Goal: Transaction & Acquisition: Purchase product/service

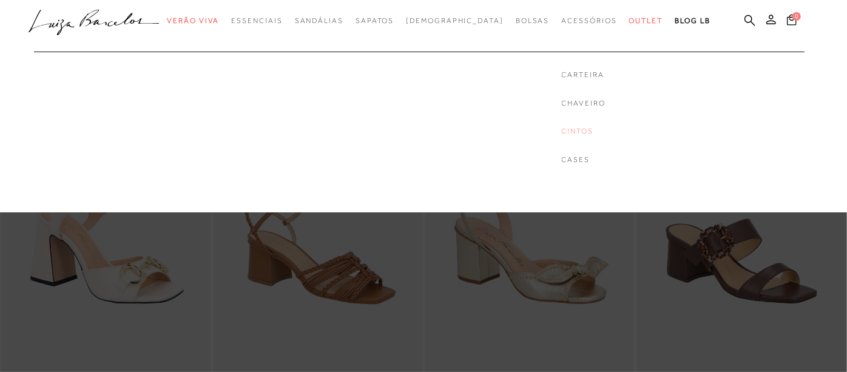
click at [562, 132] on link "Cintos" at bounding box center [584, 131] width 44 height 10
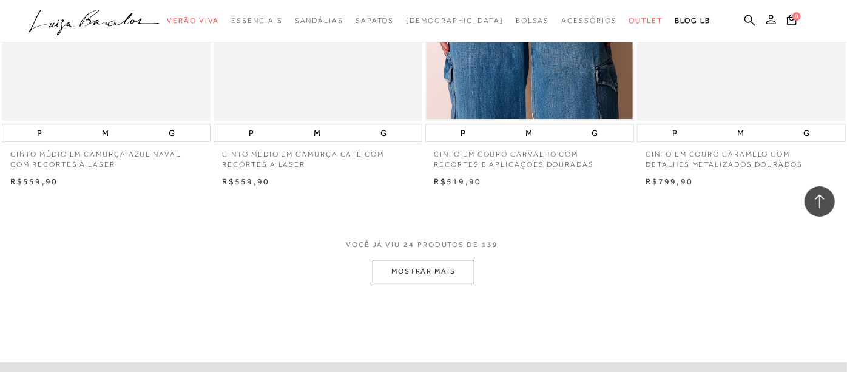
scroll to position [2242, 0]
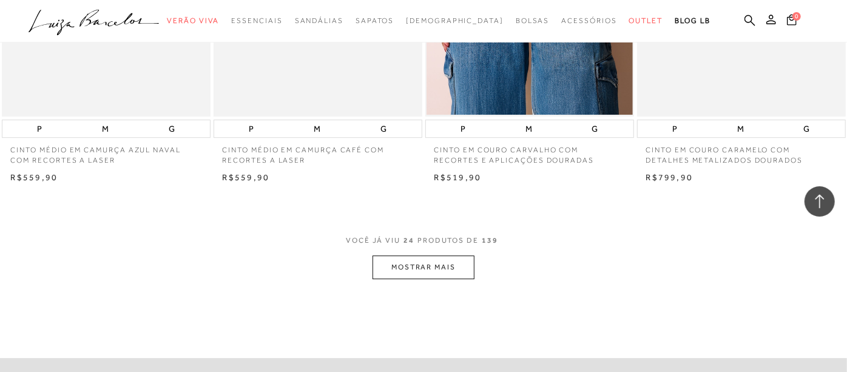
click at [407, 266] on button "MOSTRAR MAIS" at bounding box center [424, 267] width 102 height 24
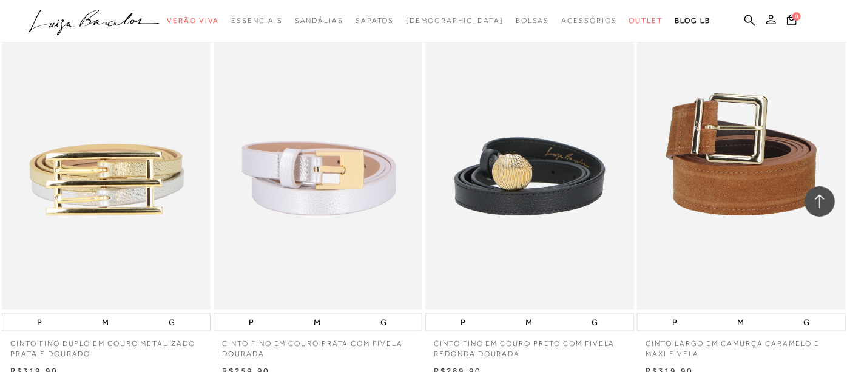
scroll to position [3665, 0]
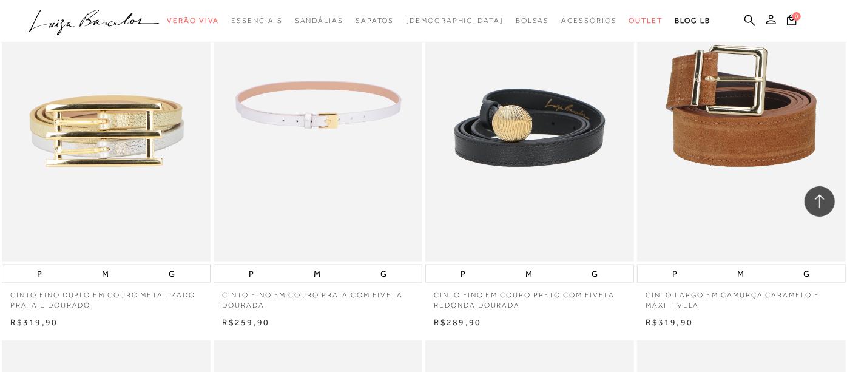
click at [346, 167] on img at bounding box center [319, 104] width 208 height 313
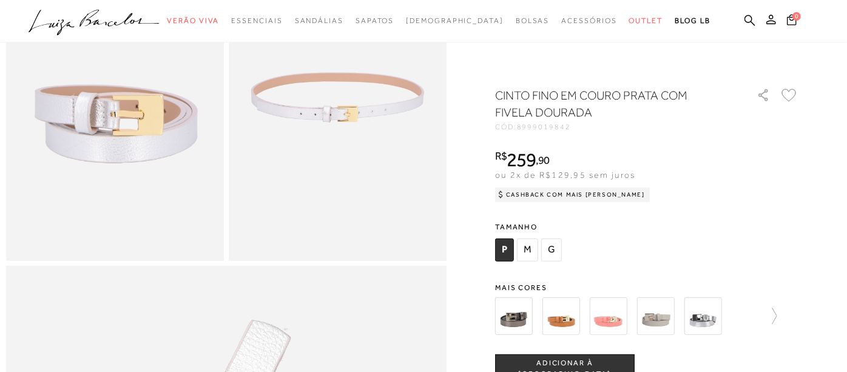
scroll to position [156, 0]
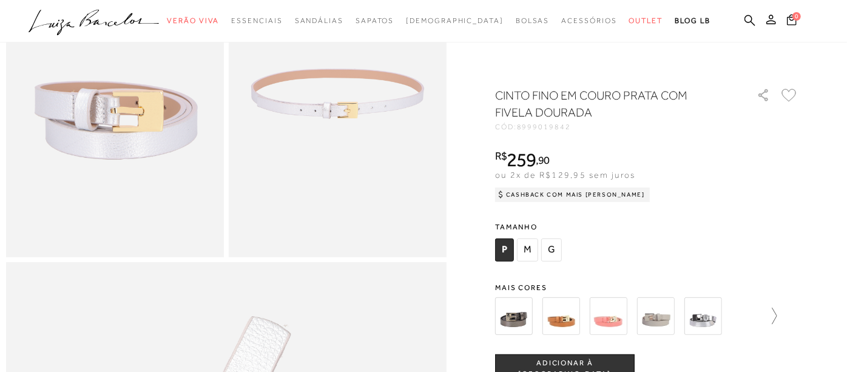
click at [777, 316] on icon at bounding box center [768, 316] width 17 height 17
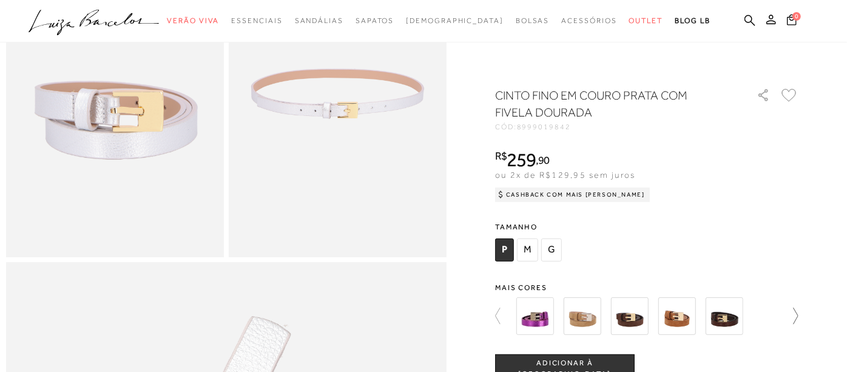
click at [799, 316] on icon at bounding box center [790, 316] width 17 height 17
click at [591, 314] on img at bounding box center [583, 316] width 38 height 38
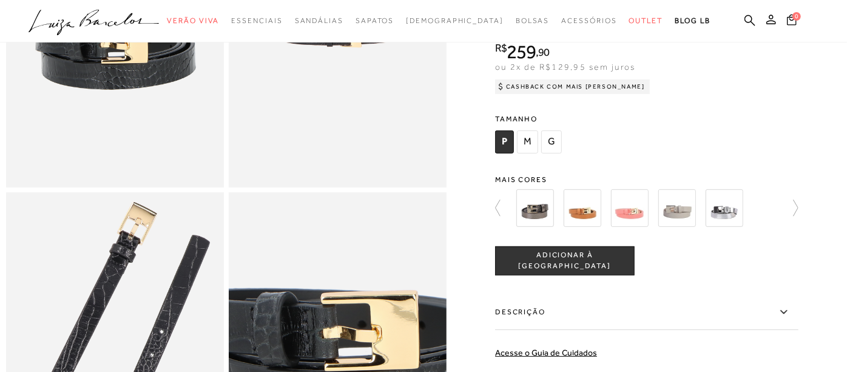
scroll to position [176, 0]
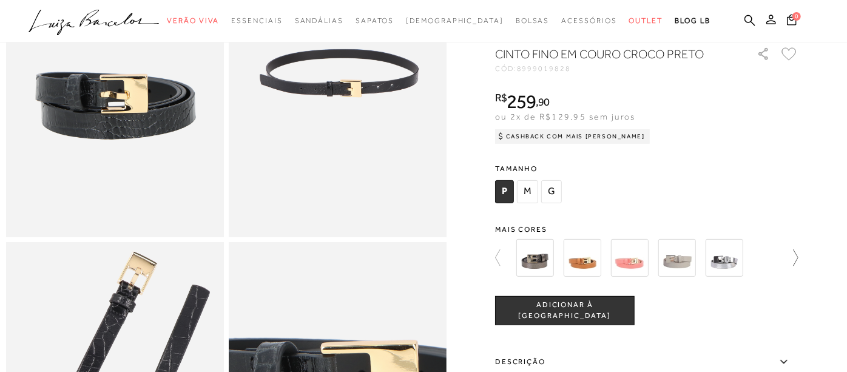
click at [799, 266] on icon at bounding box center [796, 257] width 5 height 16
click at [799, 270] on div at bounding box center [646, 257] width 303 height 45
click at [504, 266] on icon at bounding box center [503, 257] width 17 height 17
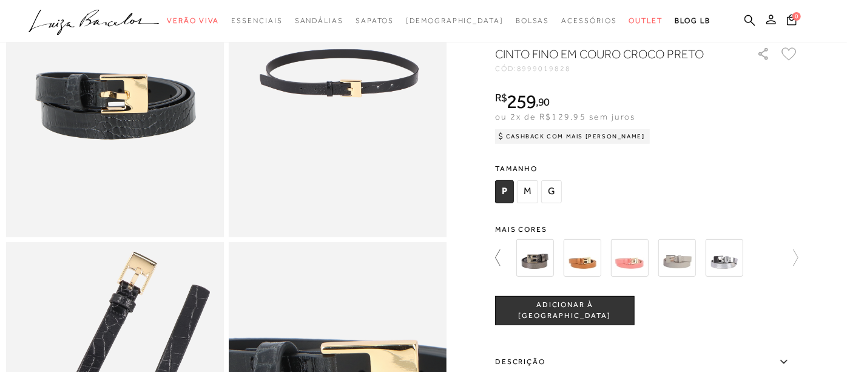
click at [504, 266] on icon at bounding box center [503, 257] width 17 height 17
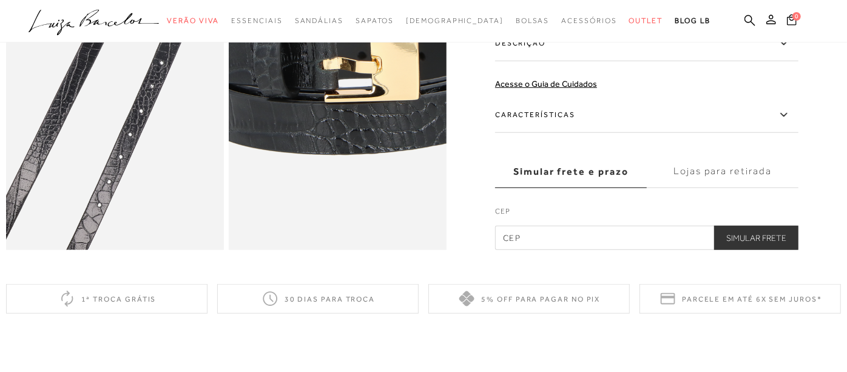
scroll to position [467, 0]
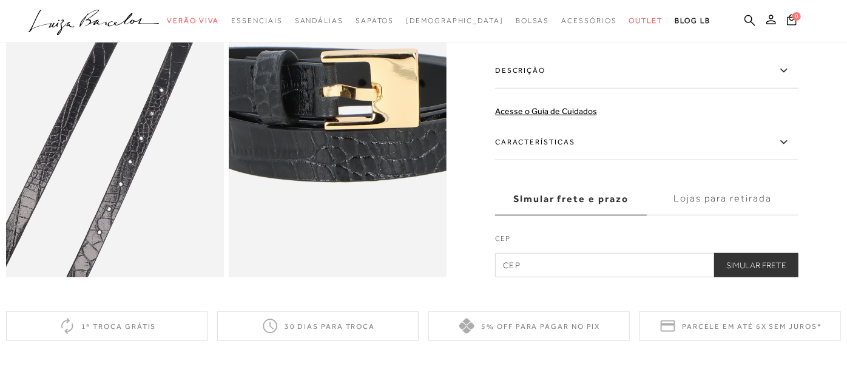
click at [791, 78] on icon at bounding box center [784, 70] width 15 height 15
click at [0, 0] on input "Descrição" at bounding box center [0, 0] width 0 height 0
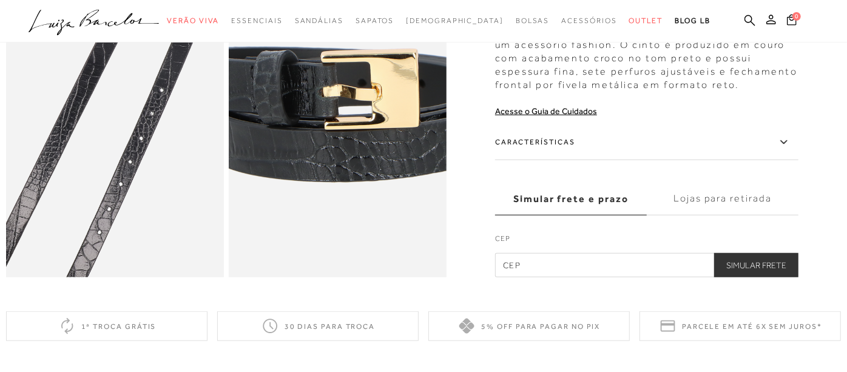
click at [791, 150] on icon at bounding box center [784, 142] width 15 height 15
click at [0, 0] on input "Características" at bounding box center [0, 0] width 0 height 0
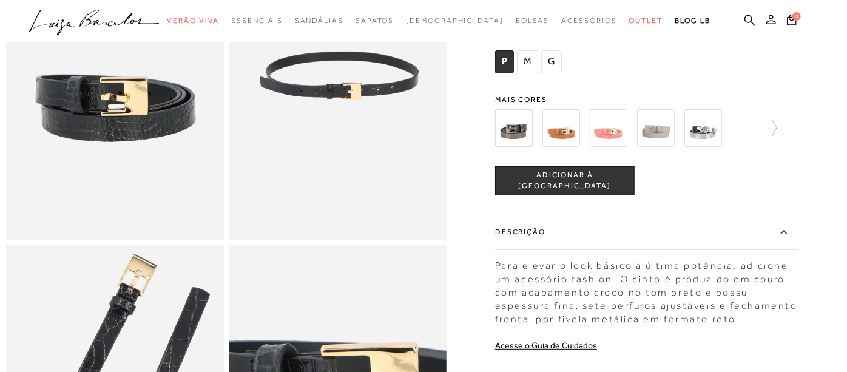
scroll to position [149, 0]
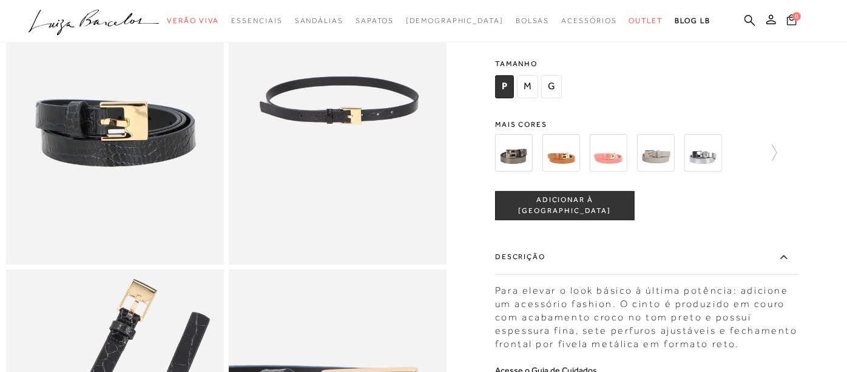
click at [535, 98] on span "M" at bounding box center [527, 86] width 21 height 23
click at [569, 217] on span "ADICIONAR À [GEOGRAPHIC_DATA]" at bounding box center [565, 205] width 138 height 21
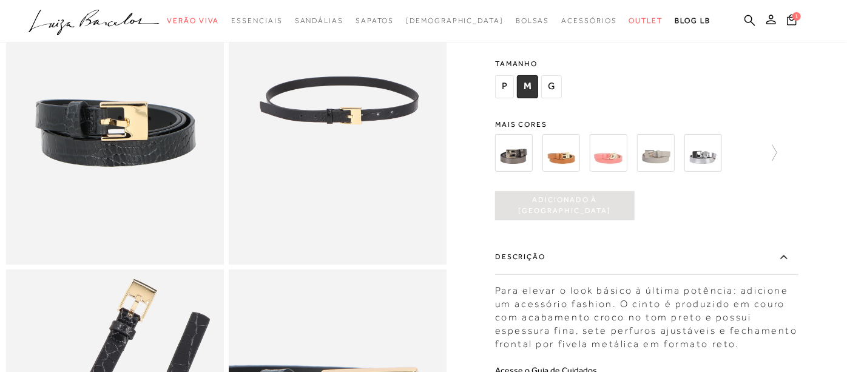
scroll to position [0, 0]
